Goal: Task Accomplishment & Management: Use online tool/utility

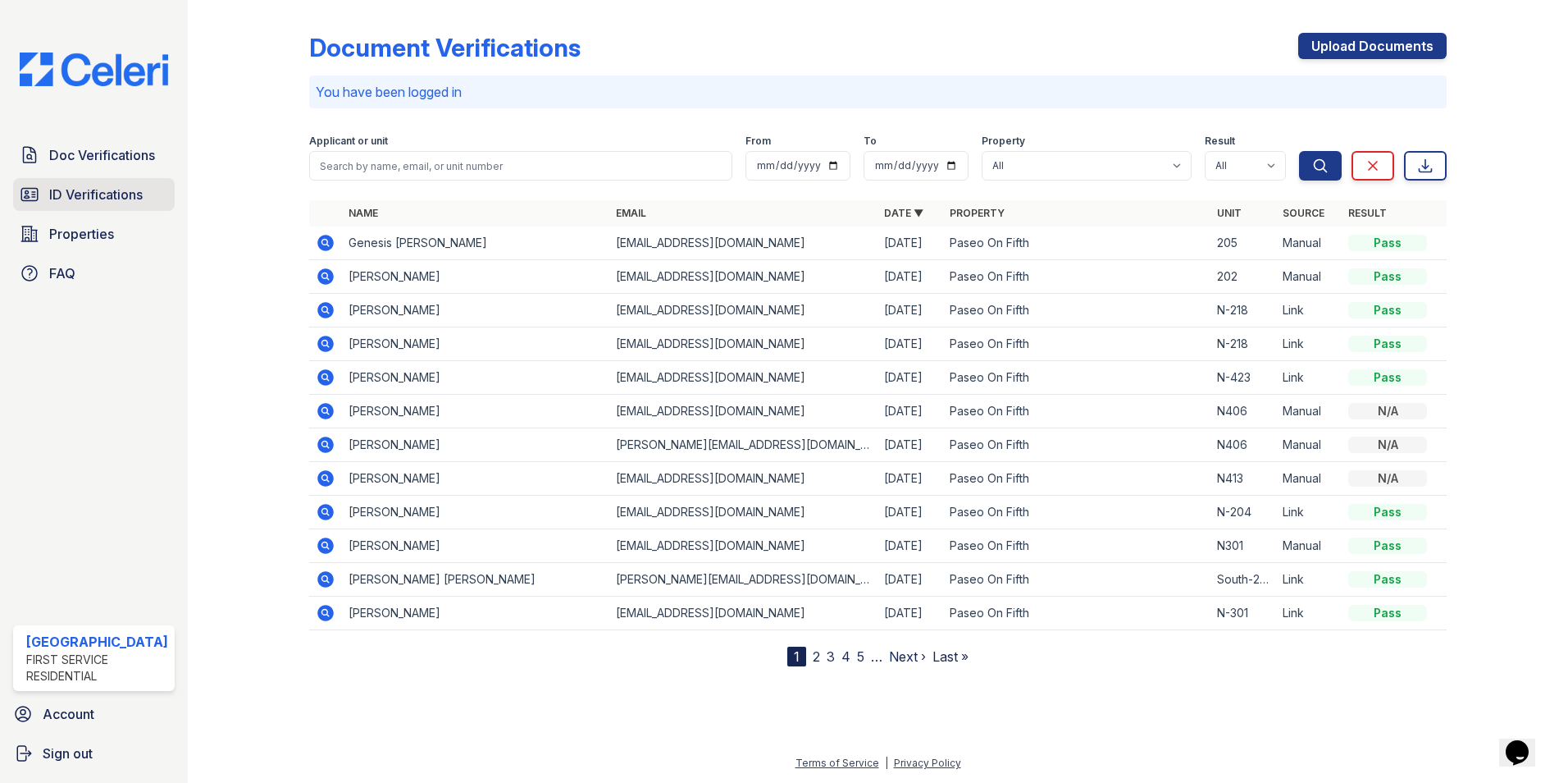
click at [126, 201] on span "ID Verifications" at bounding box center [96, 194] width 93 height 19
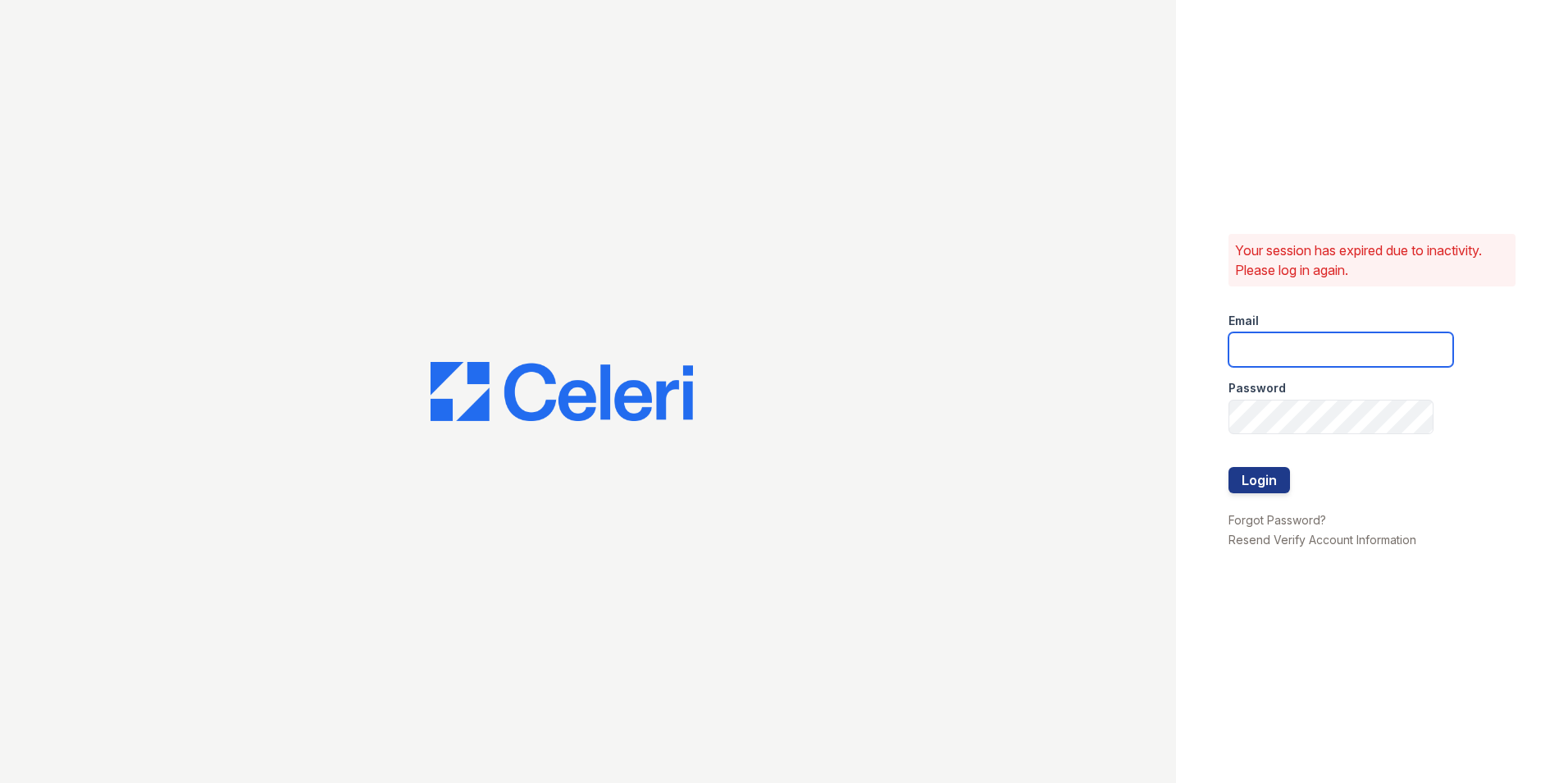
type input "[EMAIL_ADDRESS][DOMAIN_NAME]"
click at [1273, 477] on button "Login" at bounding box center [1260, 480] width 61 height 26
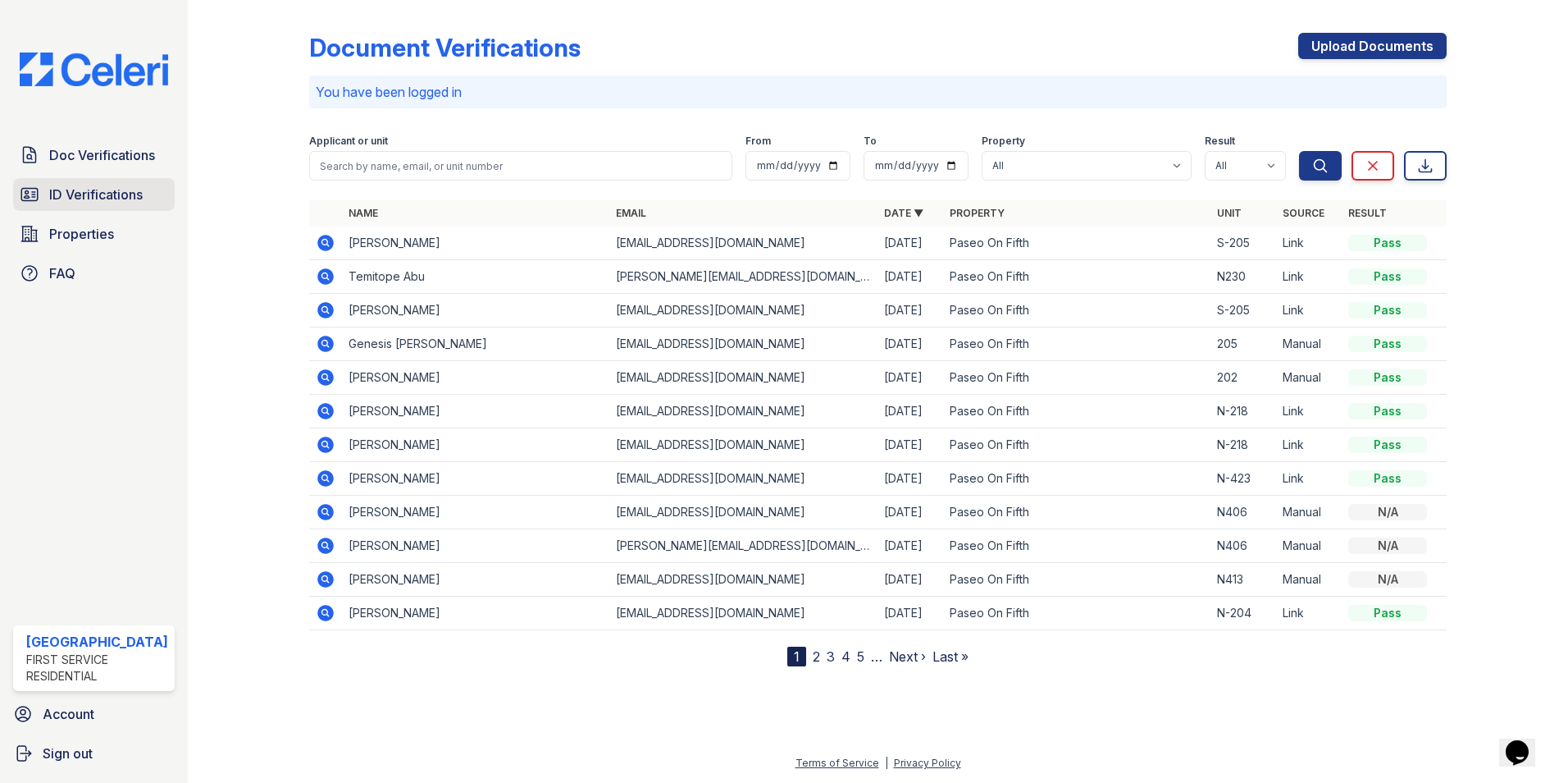
click at [54, 185] on span "ID Verifications" at bounding box center [96, 194] width 93 height 19
